Goal: Task Accomplishment & Management: Manage account settings

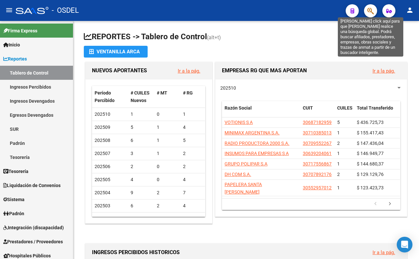
click at [372, 10] on icon "button" at bounding box center [370, 11] width 7 height 8
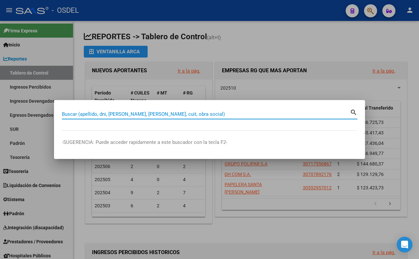
click at [178, 116] on input "Buscar (apellido, dni, [PERSON_NAME], [PERSON_NAME], cuit, obra social)" at bounding box center [206, 114] width 288 height 6
type input "piris"
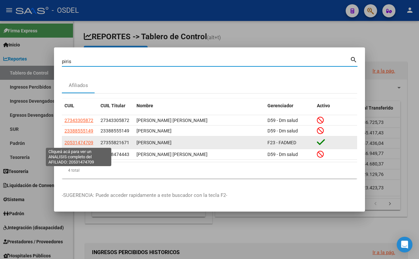
click at [88, 140] on span "20531474709" at bounding box center [78, 142] width 29 height 5
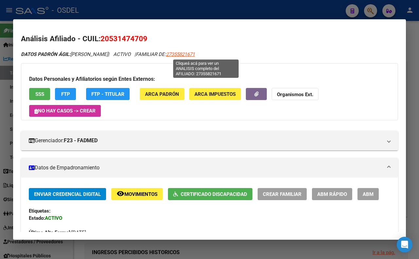
click at [195, 54] on span "27355821671" at bounding box center [180, 54] width 29 height 6
type textarea "27355821671"
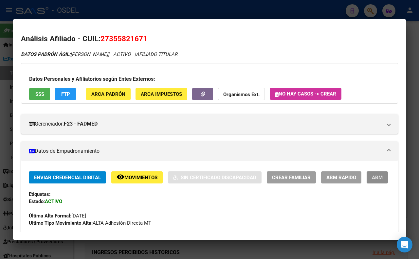
click at [367, 184] on button "ABM" at bounding box center [377, 178] width 21 height 12
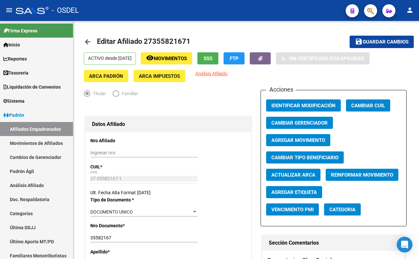
radio input "true"
type input "27-35582167-1"
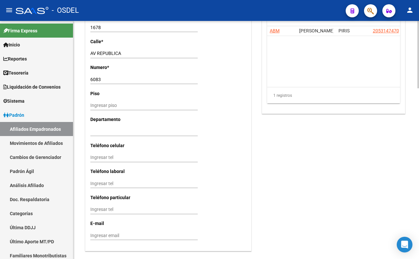
scroll to position [564, 0]
click at [145, 159] on input "Ingresar tel" at bounding box center [143, 157] width 107 height 6
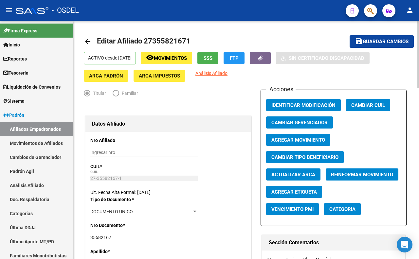
scroll to position [0, 0]
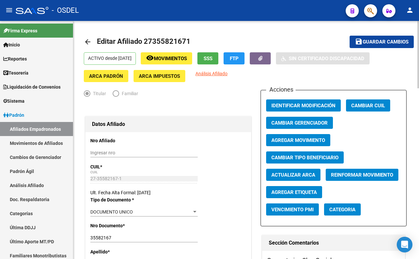
type input "1140310587"
click at [385, 44] on span "Guardar cambios" at bounding box center [386, 42] width 46 height 6
click at [18, 77] on link "Tesorería" at bounding box center [36, 73] width 73 height 14
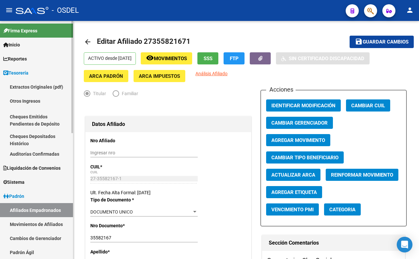
click at [22, 102] on link "Otros Ingresos" at bounding box center [36, 101] width 73 height 14
